Goal: Find specific page/section: Find specific page/section

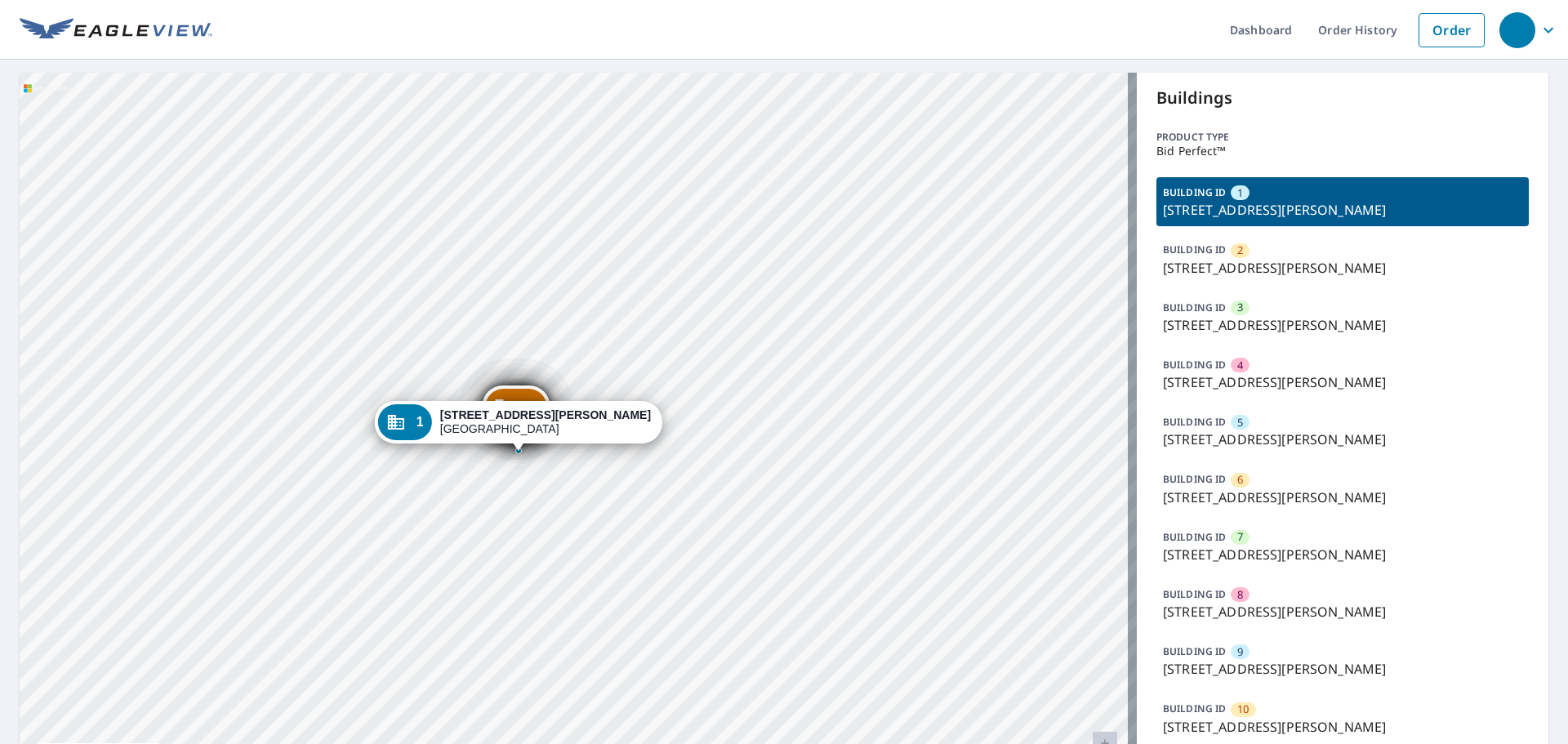
click at [1308, 265] on p "[STREET_ADDRESS][PERSON_NAME]" at bounding box center [1343, 267] width 359 height 19
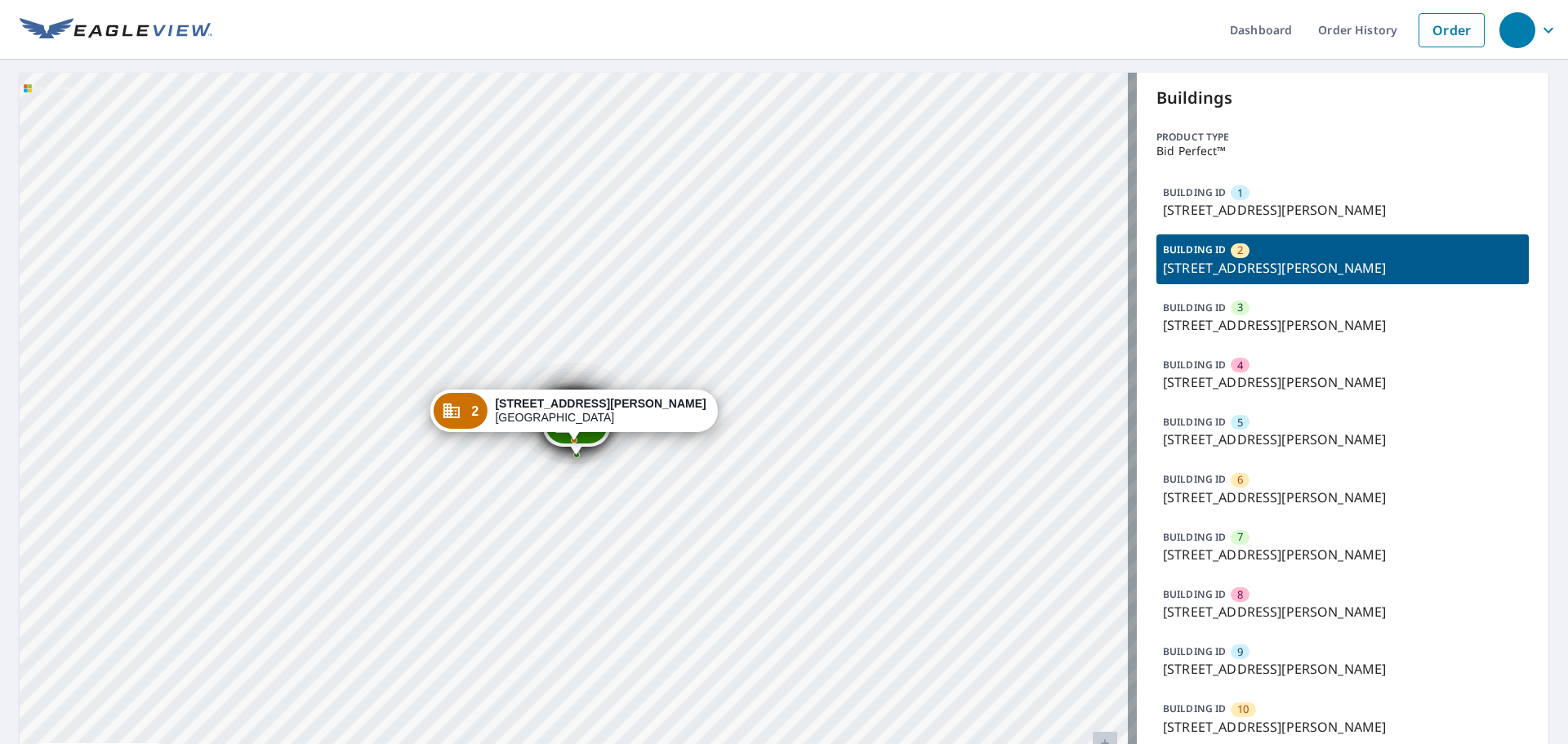
click at [1302, 329] on p "[STREET_ADDRESS][PERSON_NAME]" at bounding box center [1343, 325] width 359 height 19
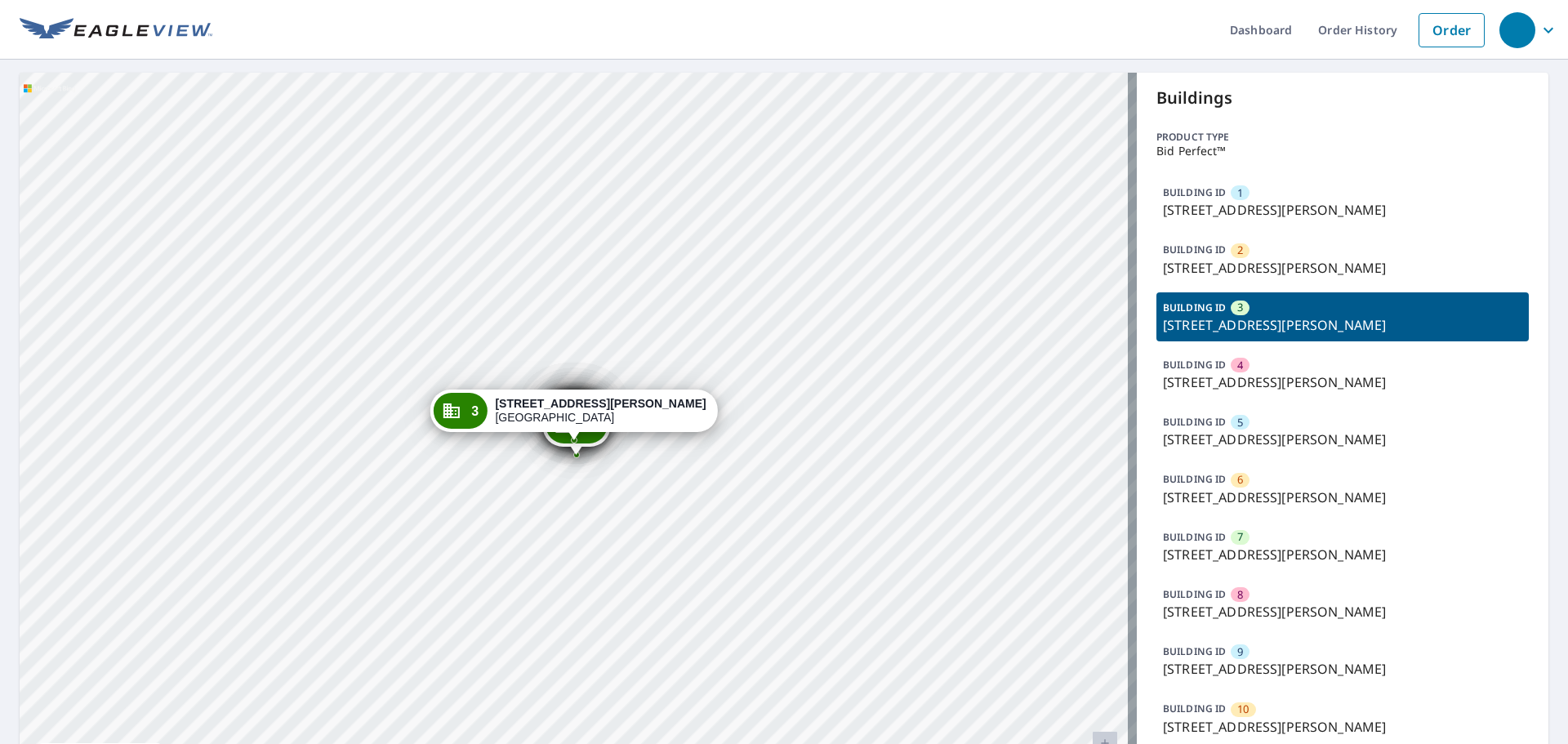
click at [1301, 370] on div "BUILDING ID 4 [STREET_ADDRESS][PERSON_NAME]" at bounding box center [1342, 374] width 372 height 49
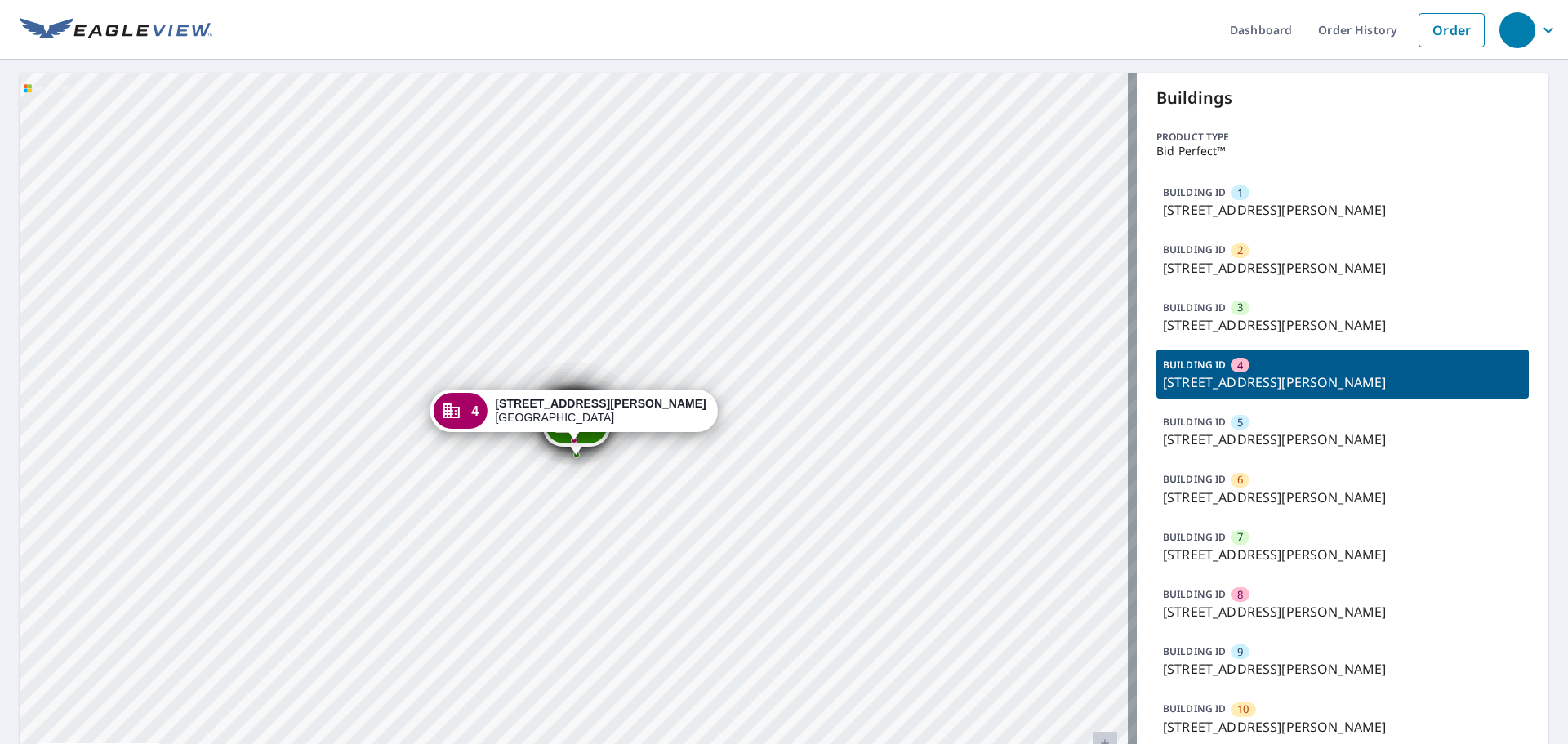
click at [1303, 428] on div "BUILDING ID 5 [STREET_ADDRESS][PERSON_NAME]" at bounding box center [1342, 431] width 372 height 49
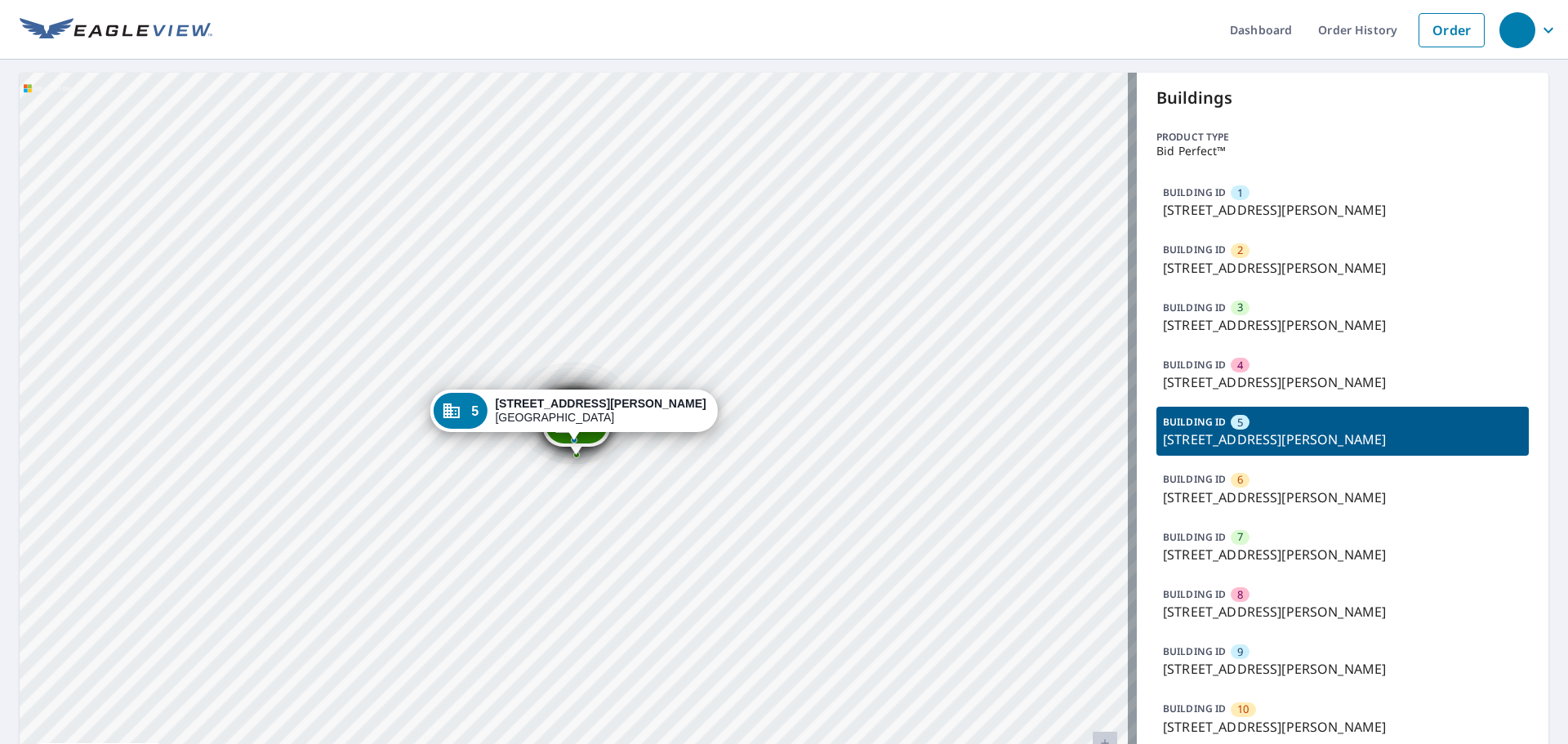
click at [1296, 495] on p "[STREET_ADDRESS][PERSON_NAME]" at bounding box center [1343, 497] width 359 height 19
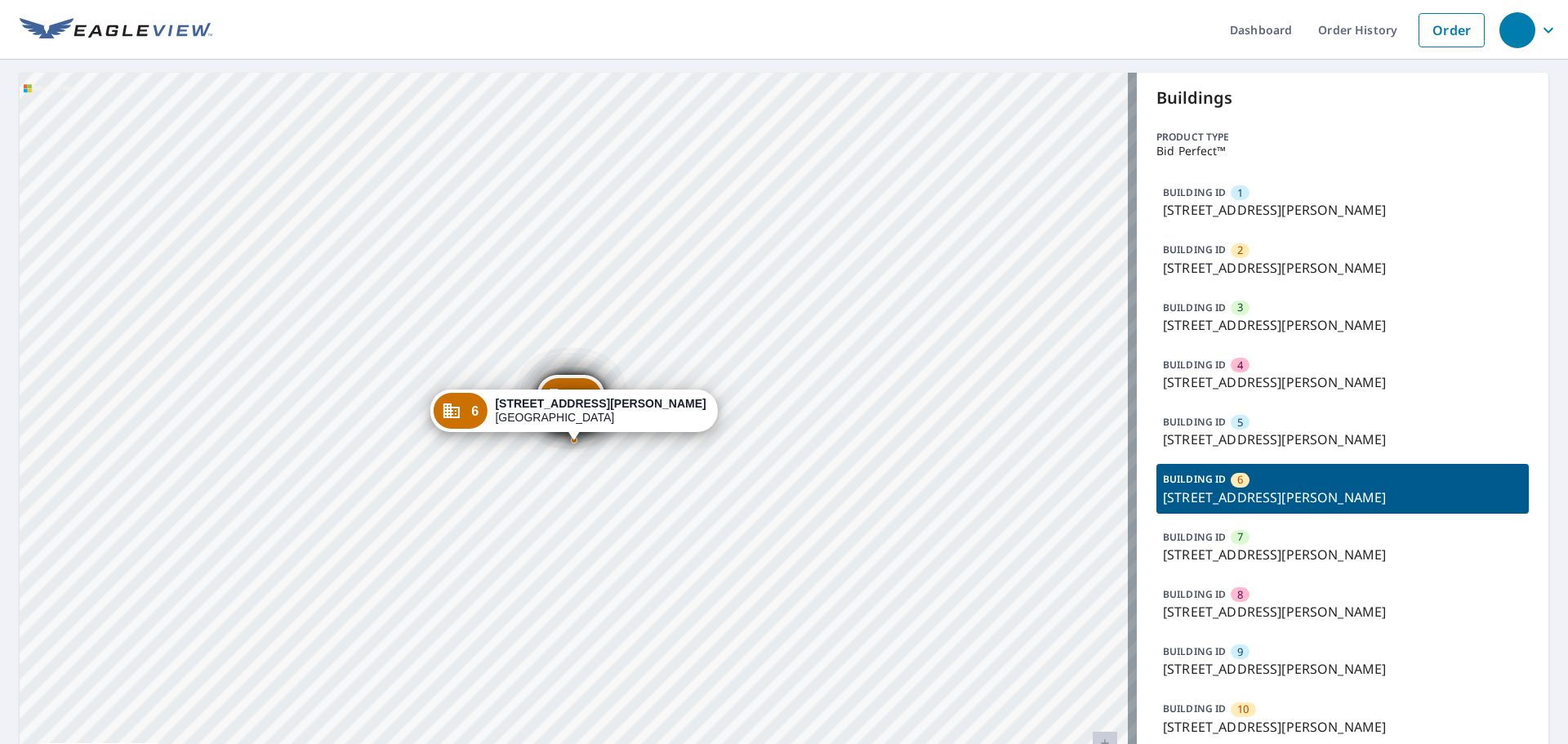
click at [1293, 546] on p "[STREET_ADDRESS][PERSON_NAME]" at bounding box center [1343, 554] width 359 height 19
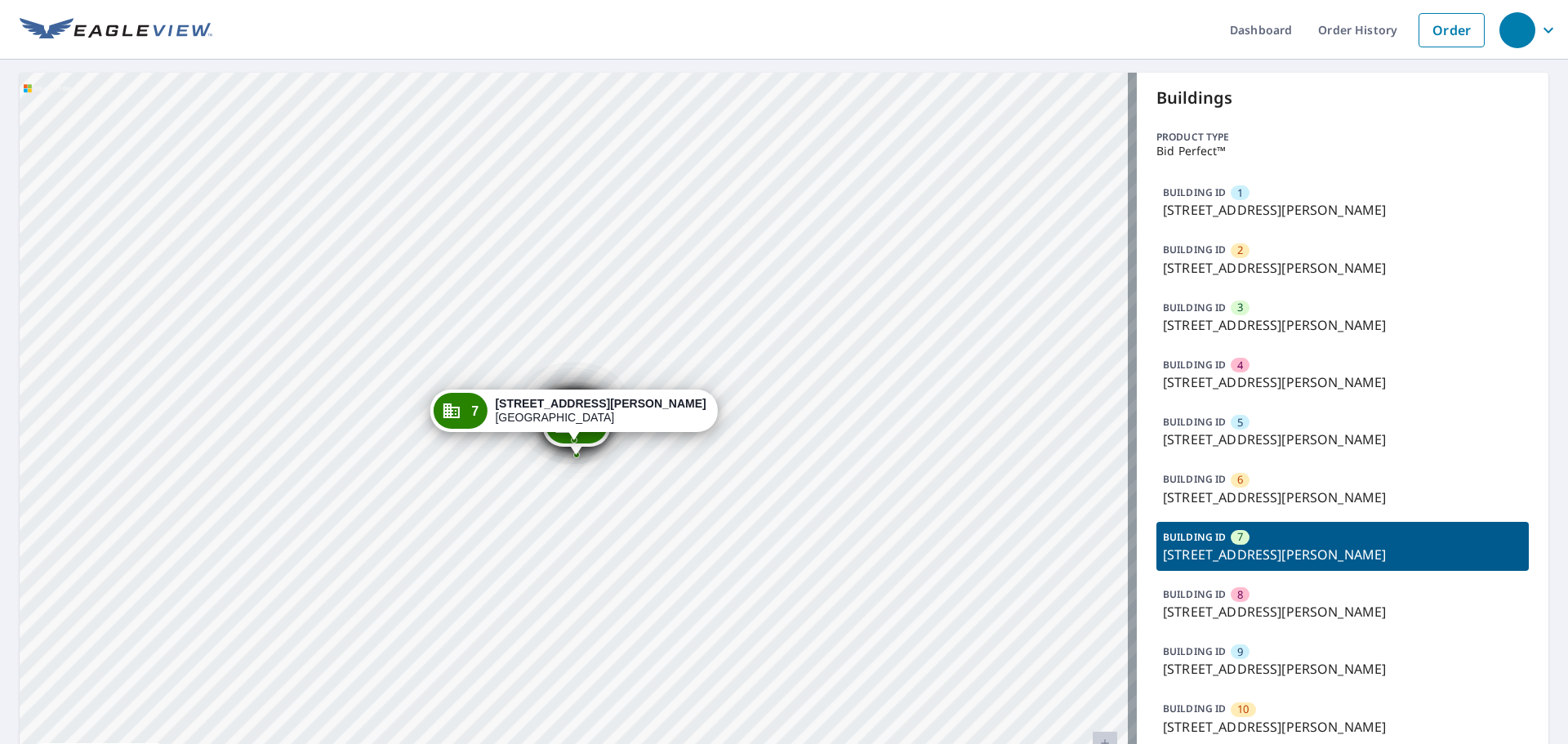
scroll to position [124, 0]
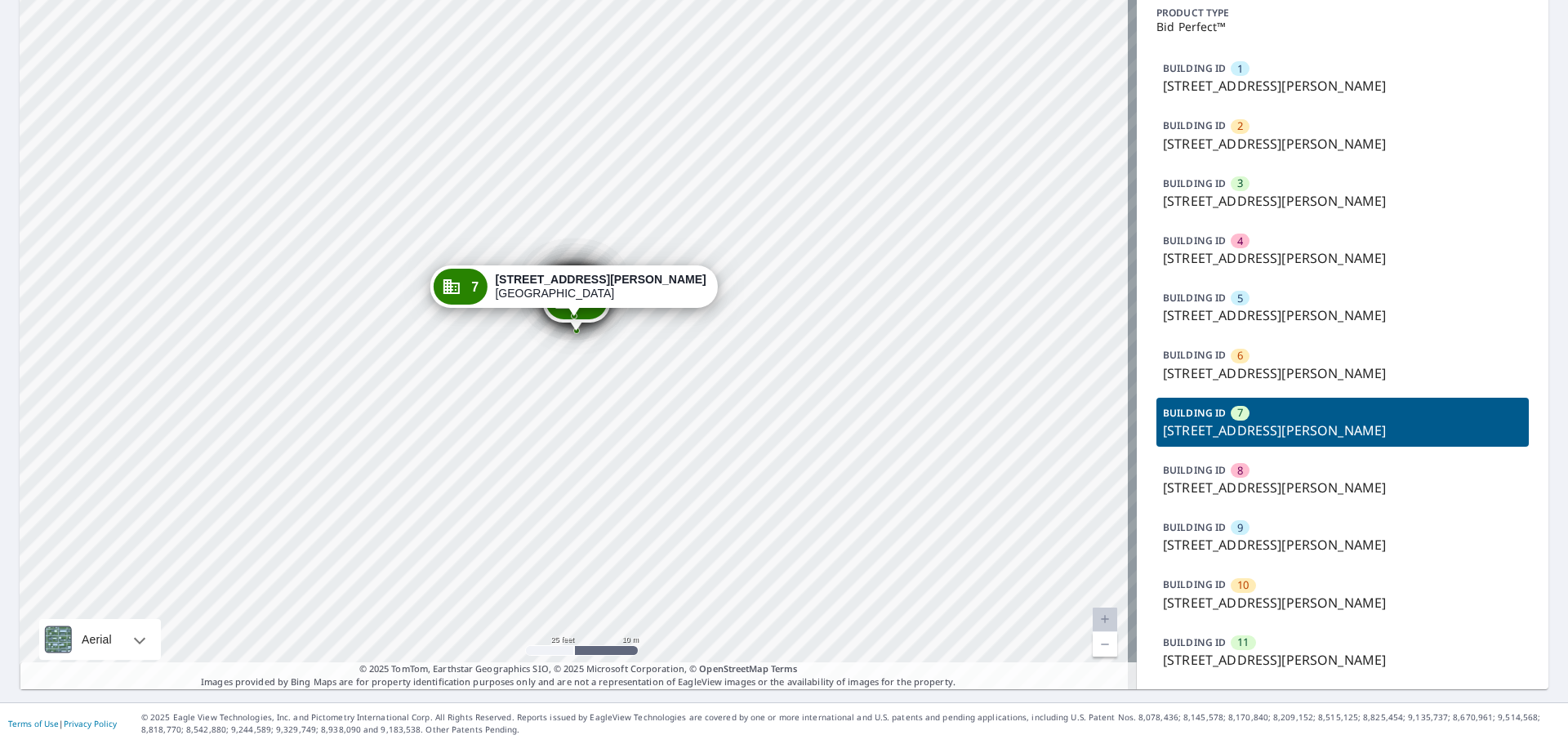
click at [1305, 486] on p "[STREET_ADDRESS][PERSON_NAME]" at bounding box center [1343, 487] width 359 height 19
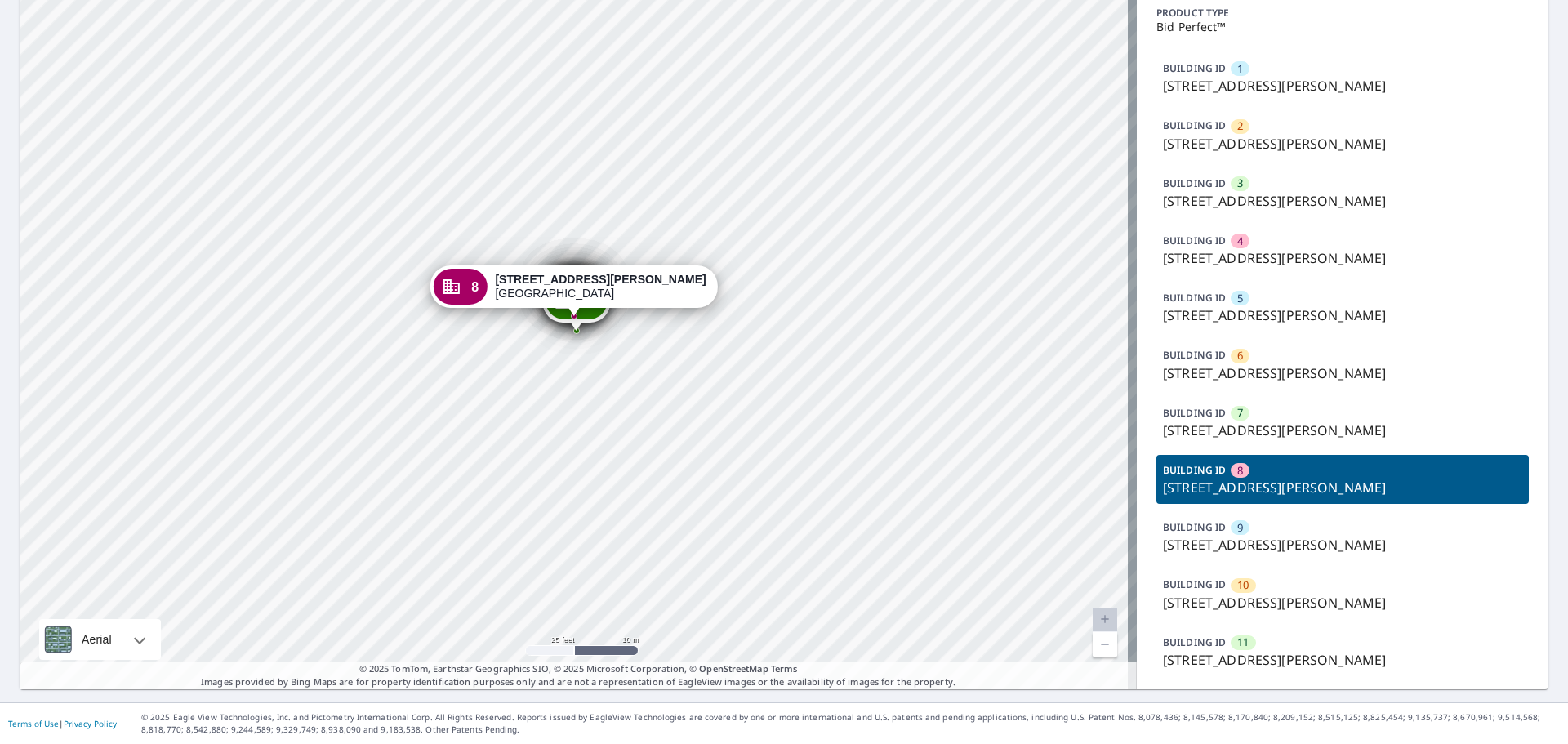
click at [1304, 536] on p "[STREET_ADDRESS][PERSON_NAME]" at bounding box center [1343, 544] width 359 height 19
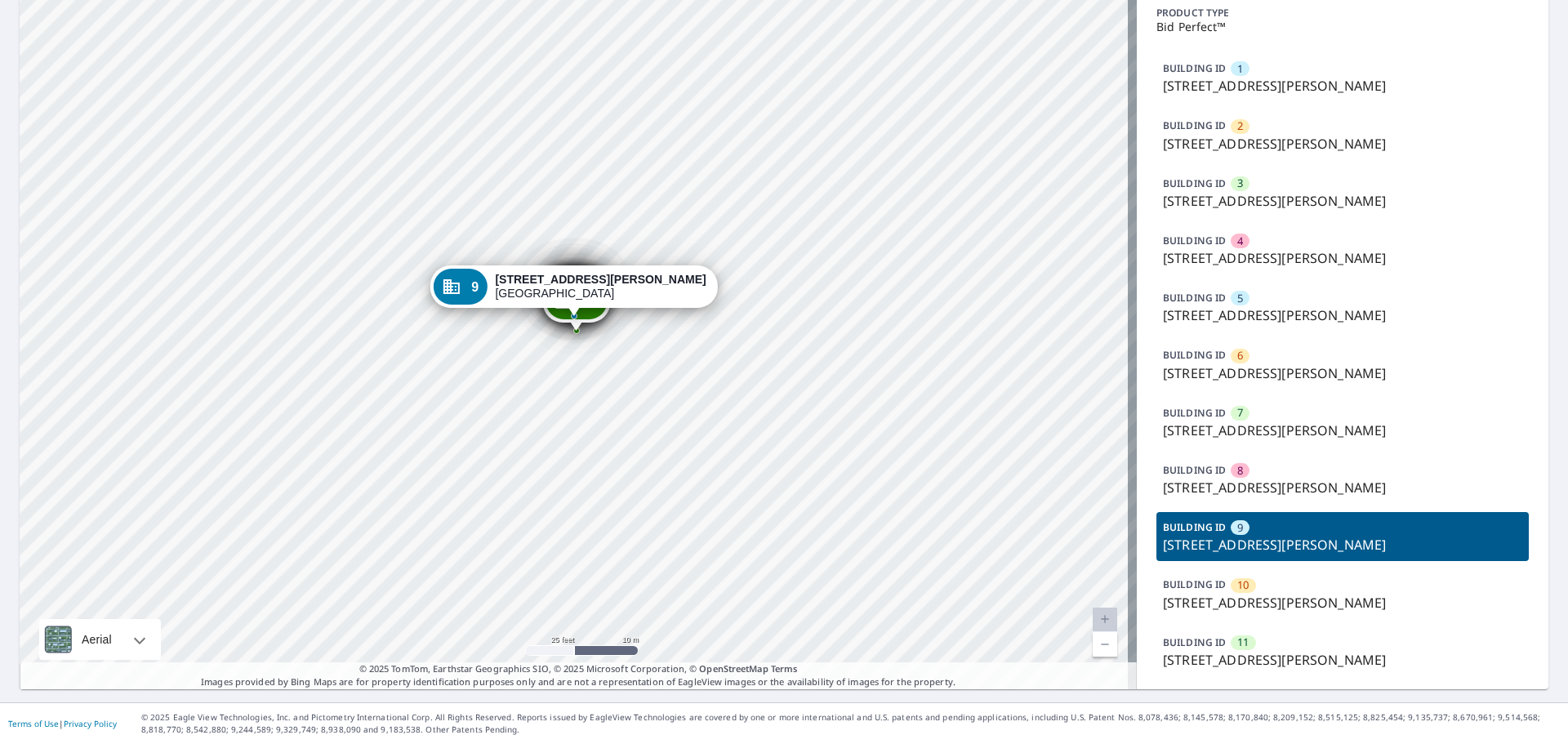
click at [1312, 597] on p "[STREET_ADDRESS][PERSON_NAME]" at bounding box center [1343, 602] width 359 height 19
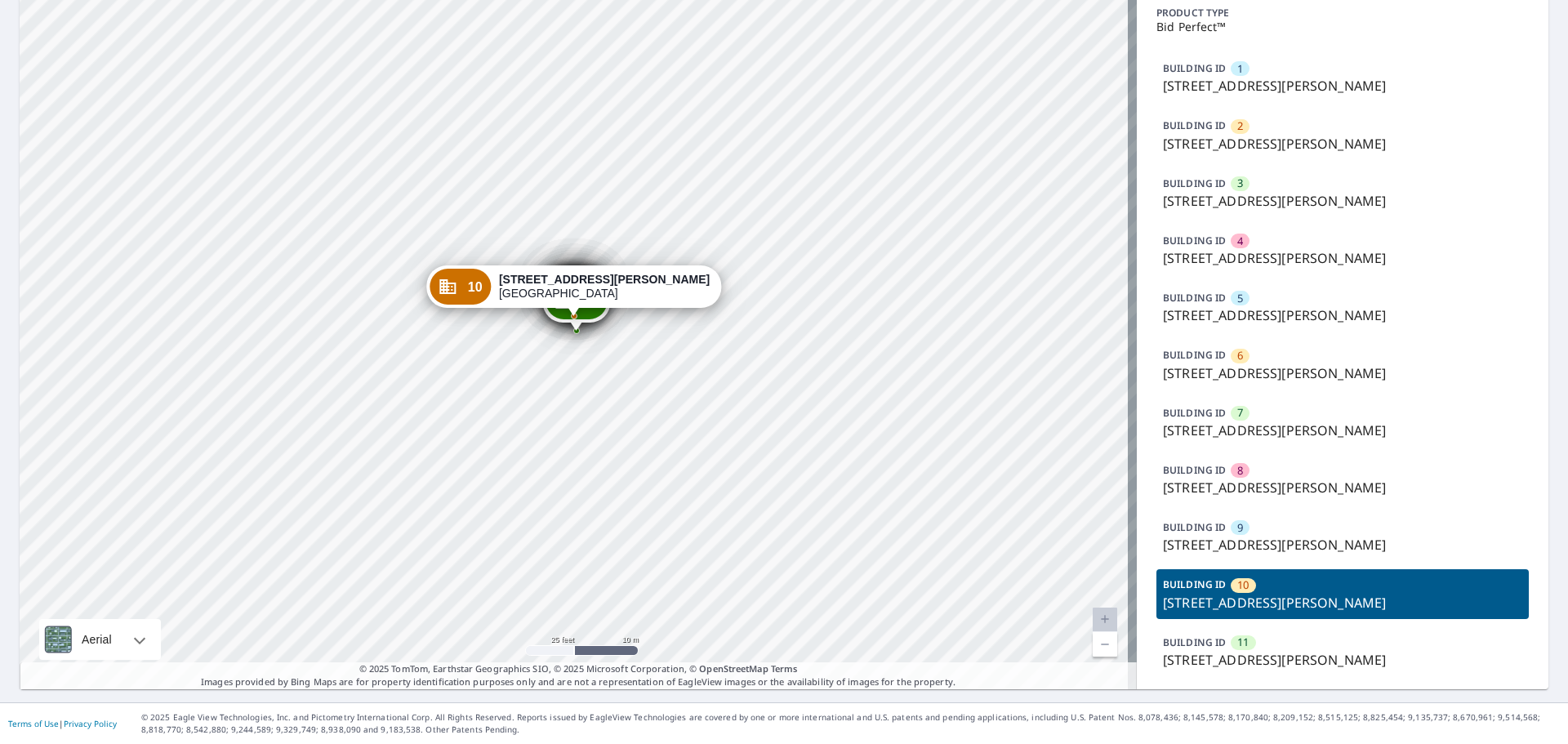
click at [1315, 665] on p "[STREET_ADDRESS][PERSON_NAME]" at bounding box center [1343, 660] width 359 height 19
